Goal: Transaction & Acquisition: Subscribe to service/newsletter

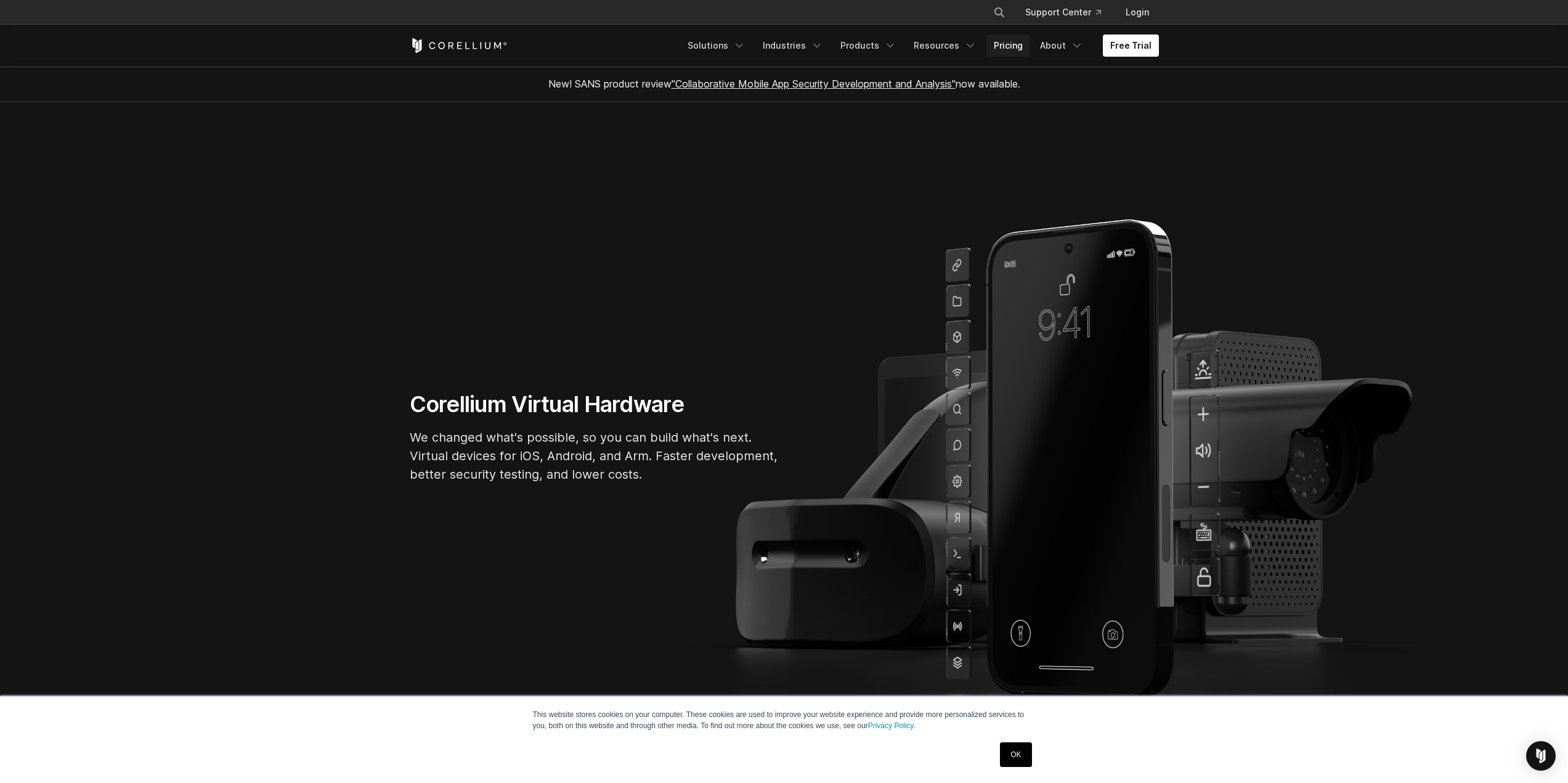
click at [1008, 50] on link "Pricing" at bounding box center [1008, 46] width 44 height 22
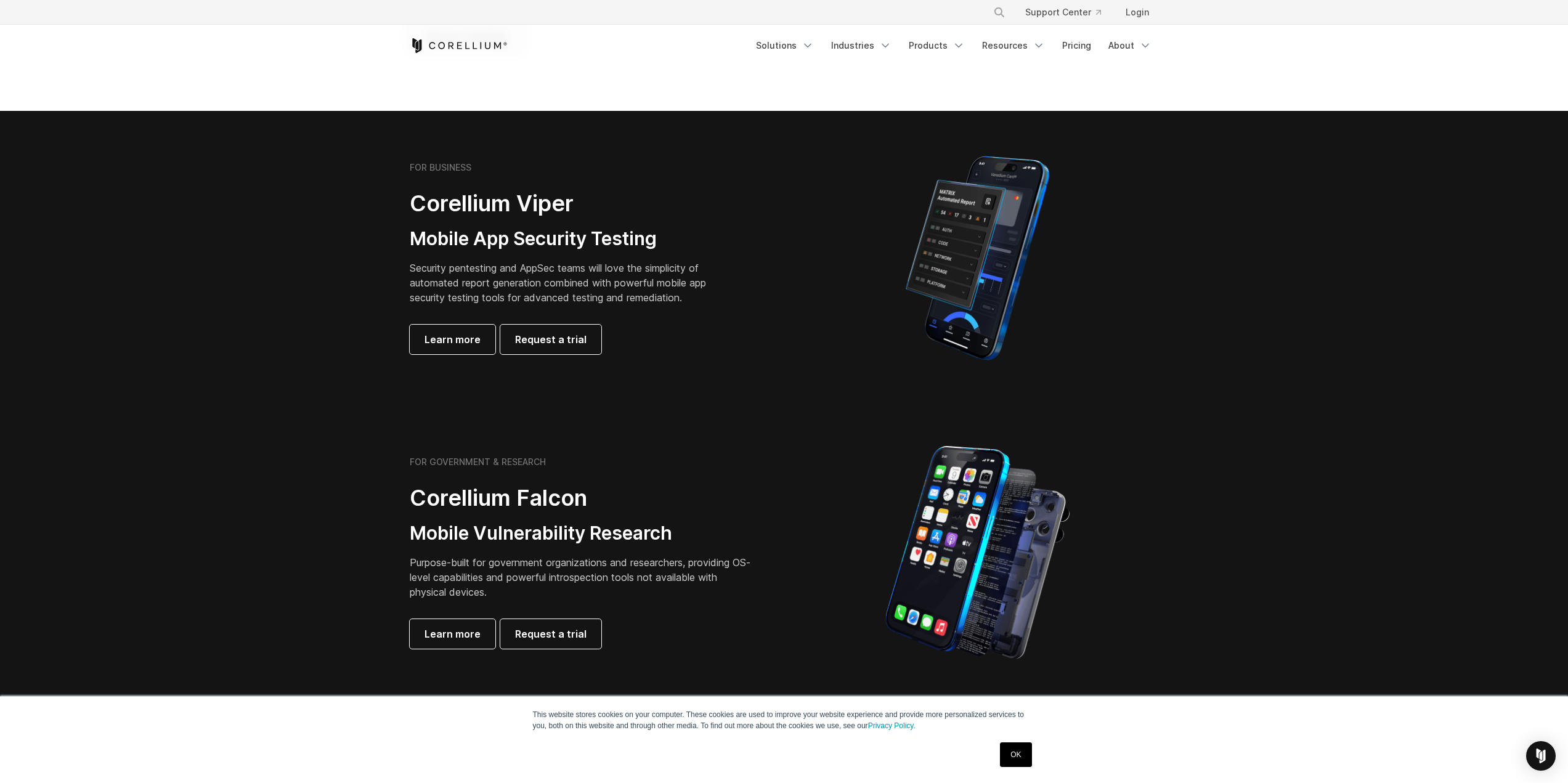
scroll to position [184, 0]
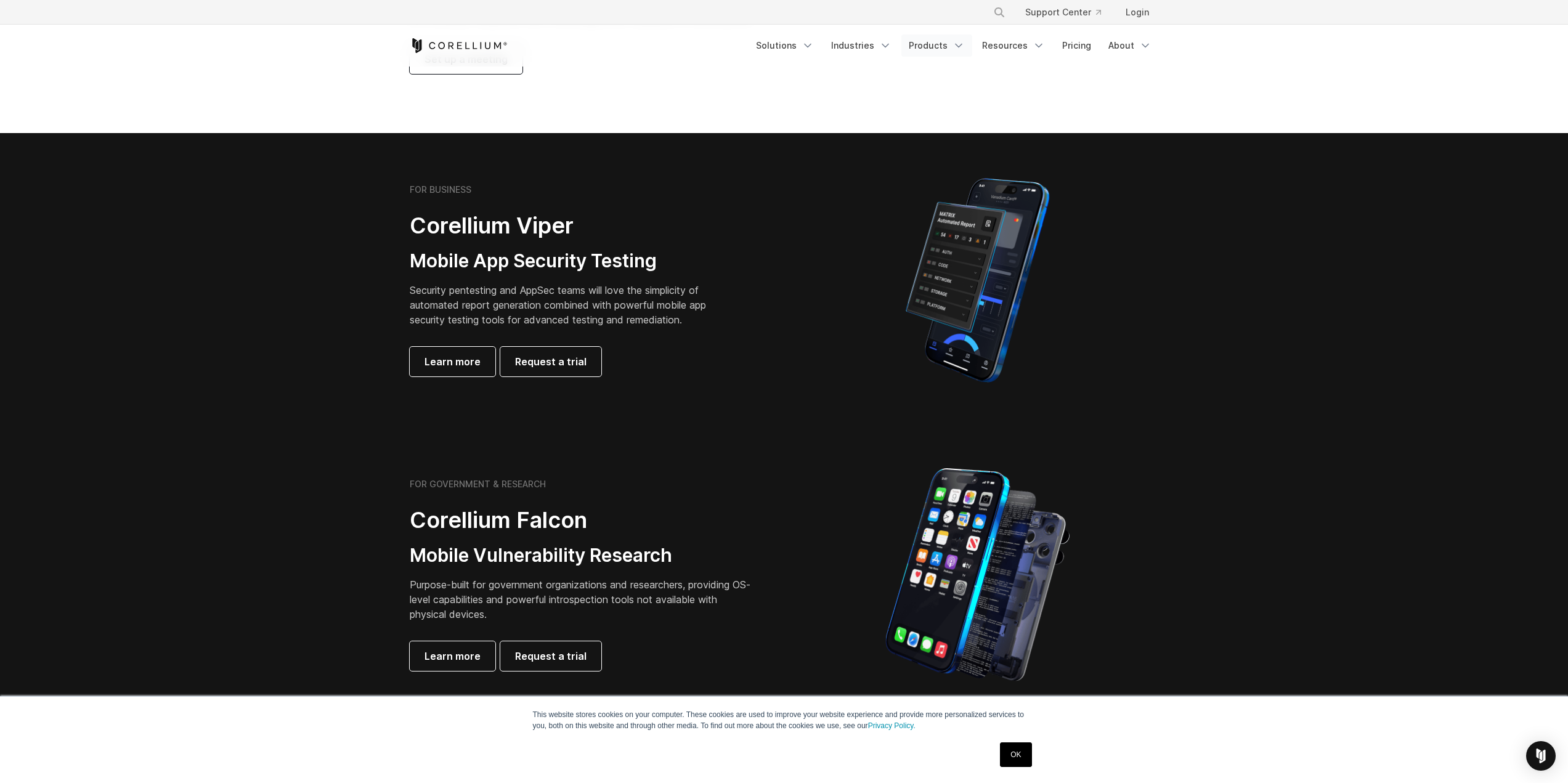
click at [938, 51] on link "Products" at bounding box center [936, 46] width 71 height 22
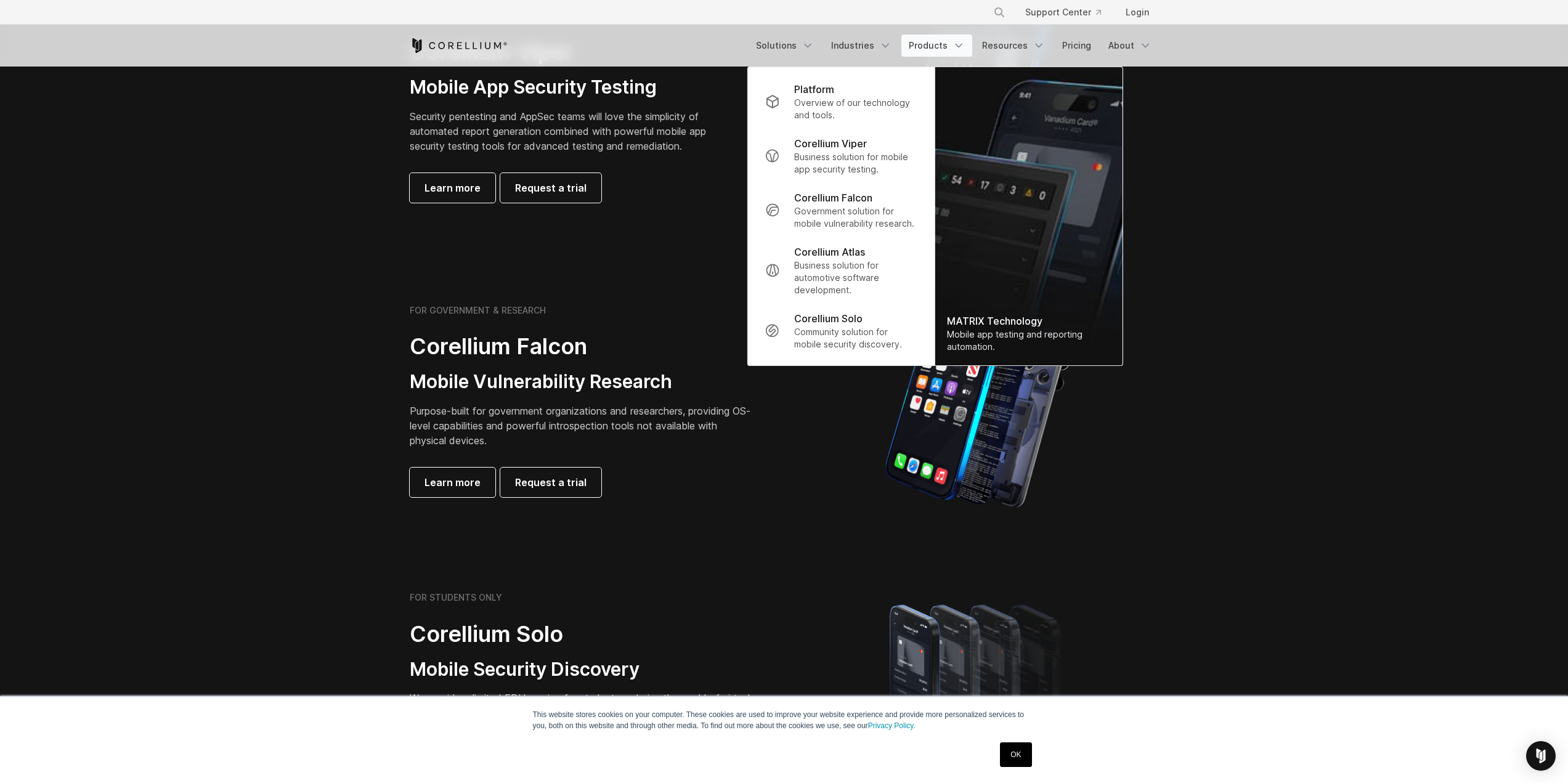
scroll to position [493, 0]
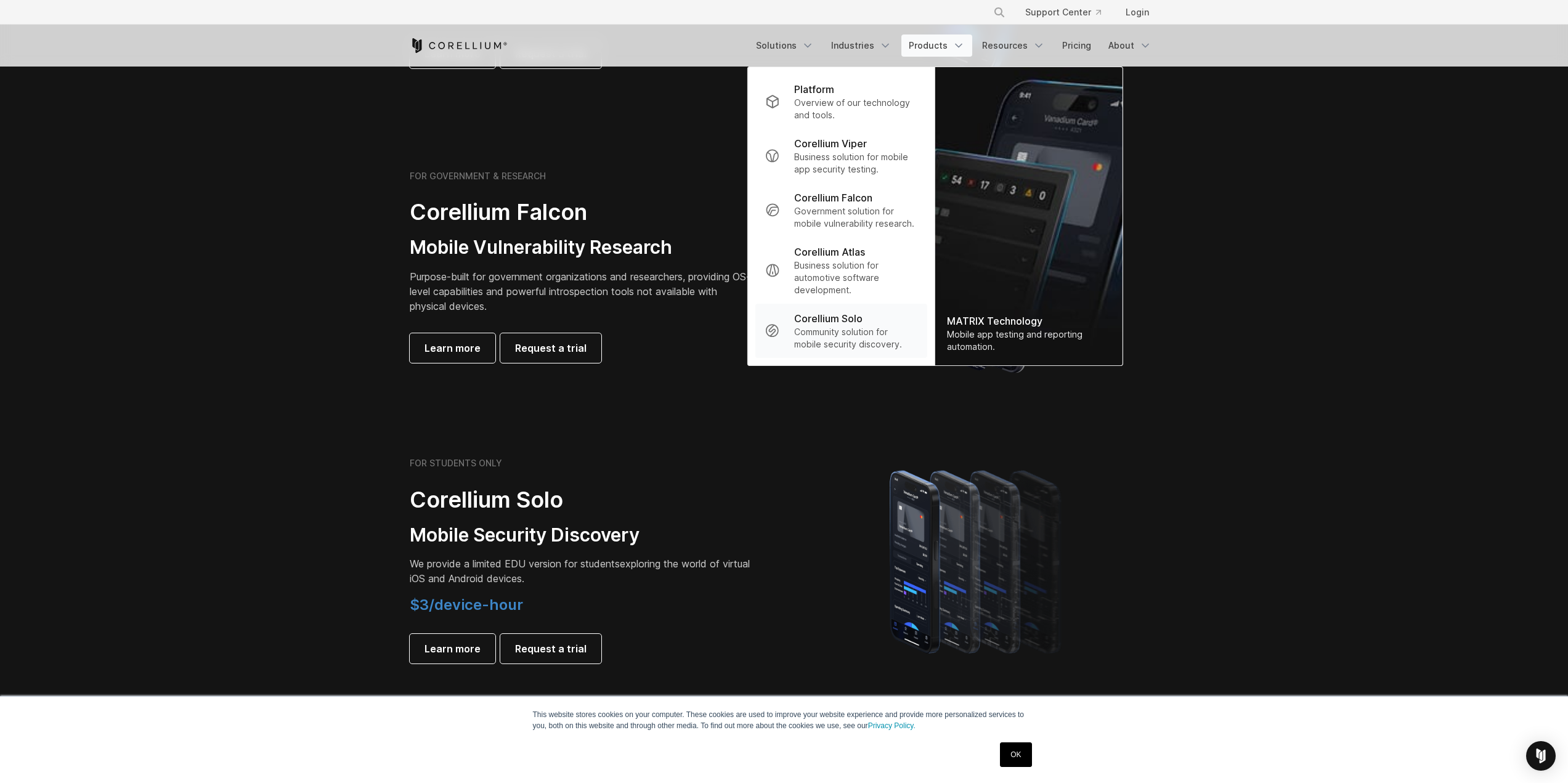
click at [846, 330] on p "Community solution for mobile security discovery." at bounding box center [855, 338] width 123 height 25
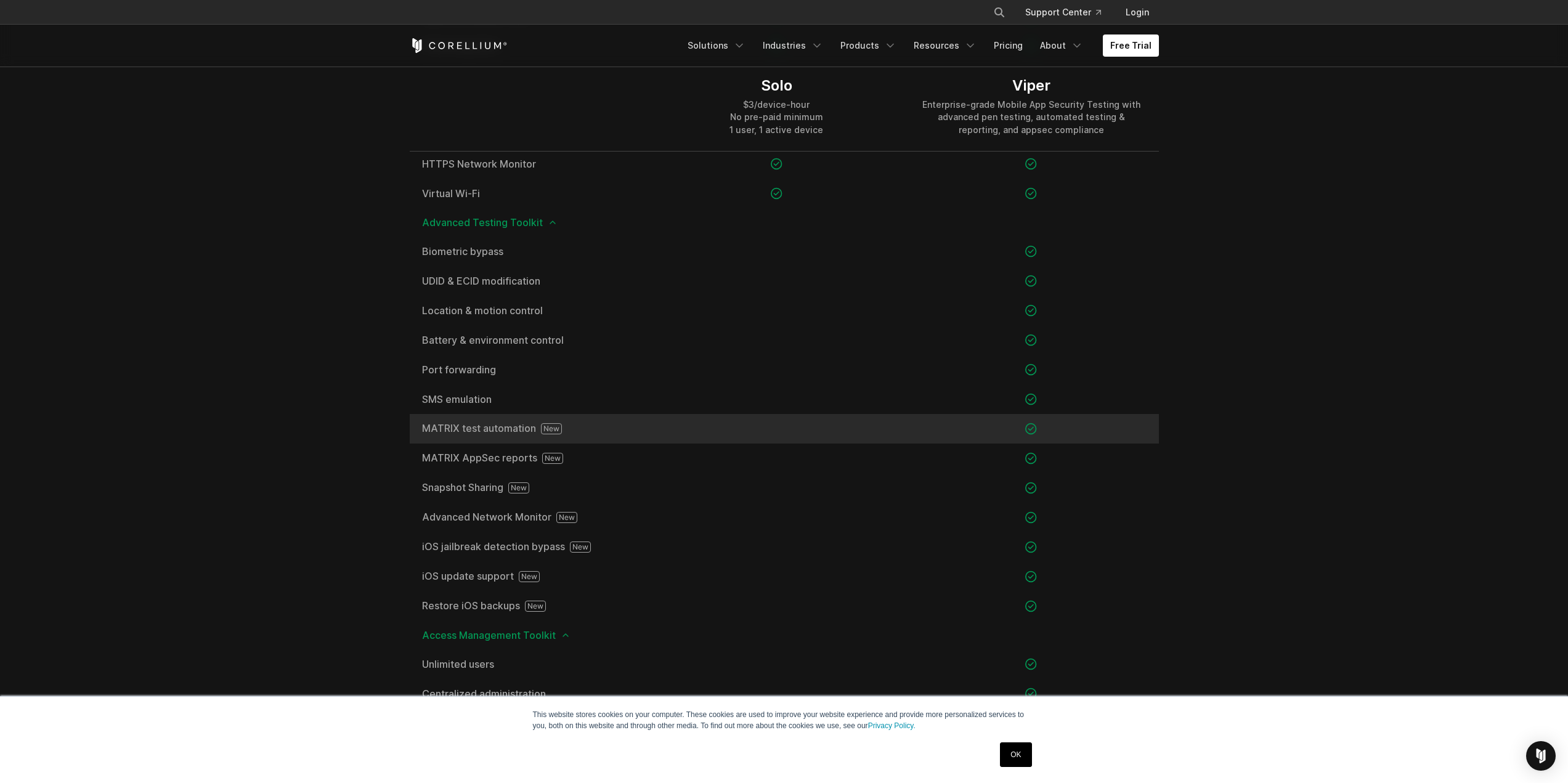
scroll to position [1171, 0]
